Goal: Find contact information: Find contact information

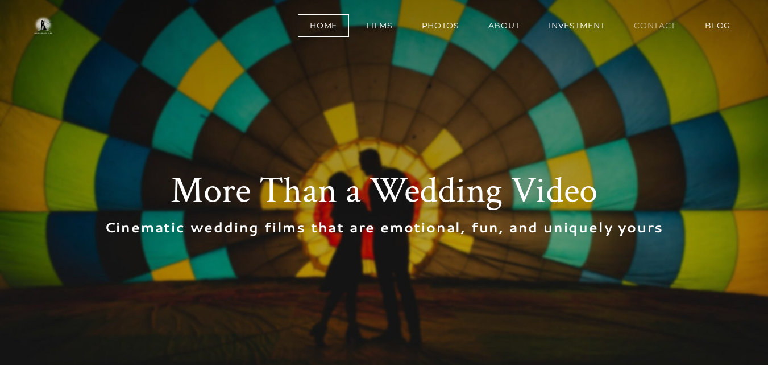
click at [637, 20] on link "Contact" at bounding box center [655, 25] width 66 height 23
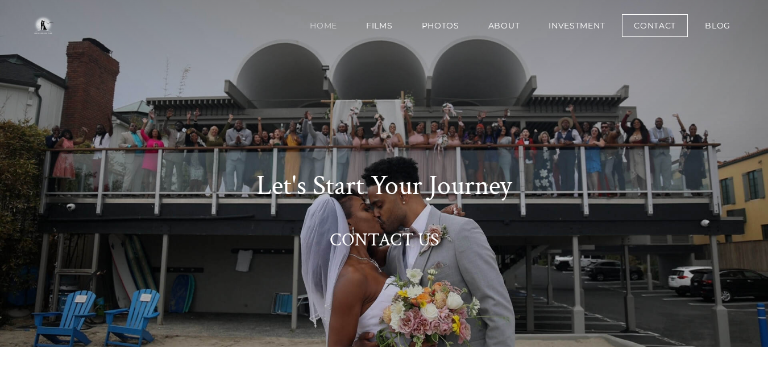
click at [324, 19] on link "Home" at bounding box center [323, 25] width 51 height 23
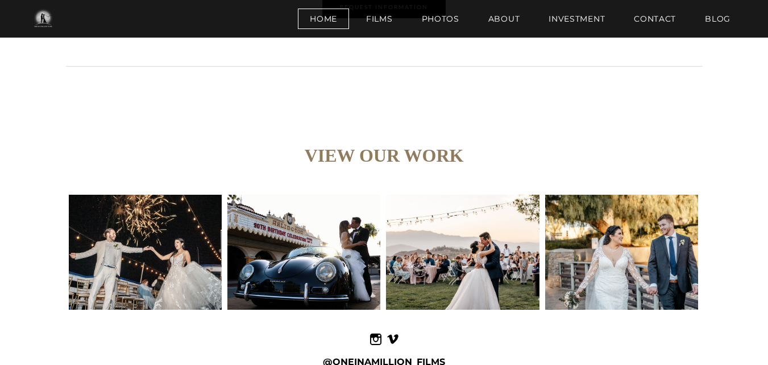
scroll to position [4944, 0]
